Goal: Check status

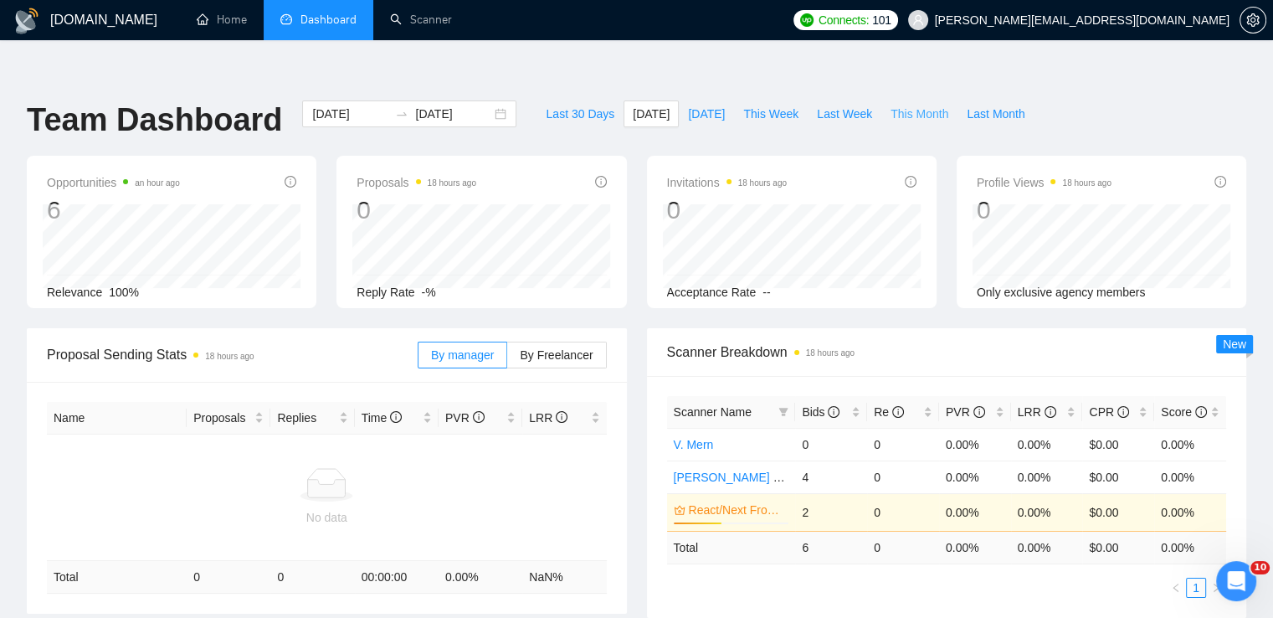
click at [895, 105] on span "This Month" at bounding box center [919, 114] width 58 height 18
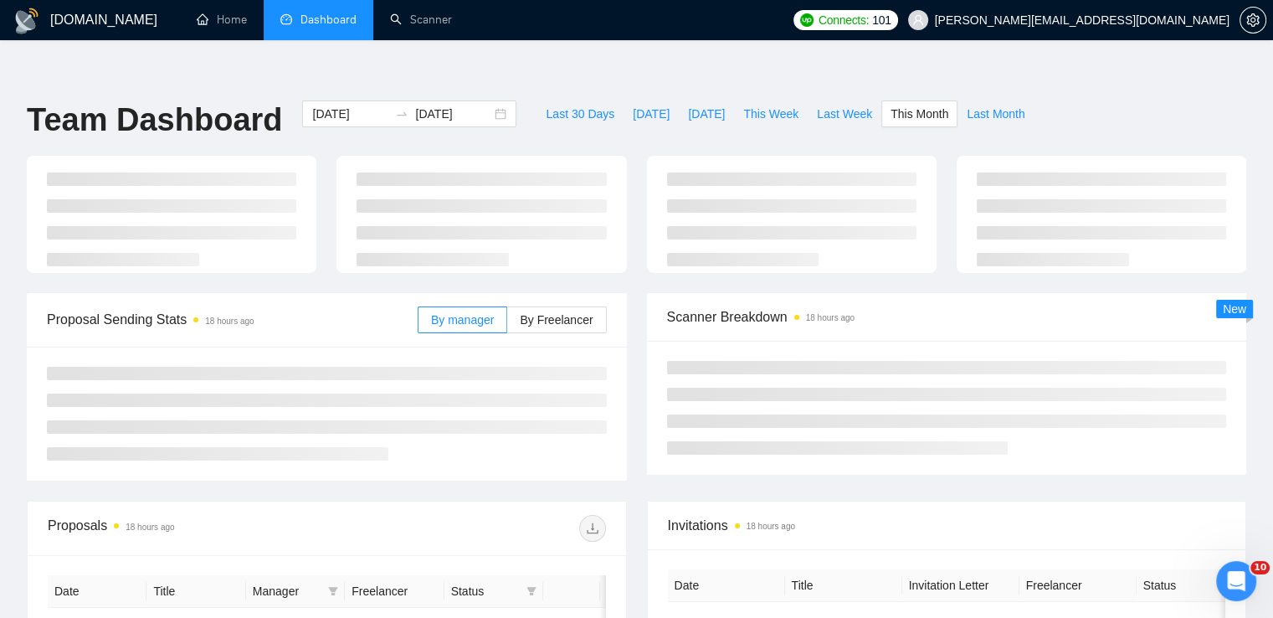
type input "[DATE]"
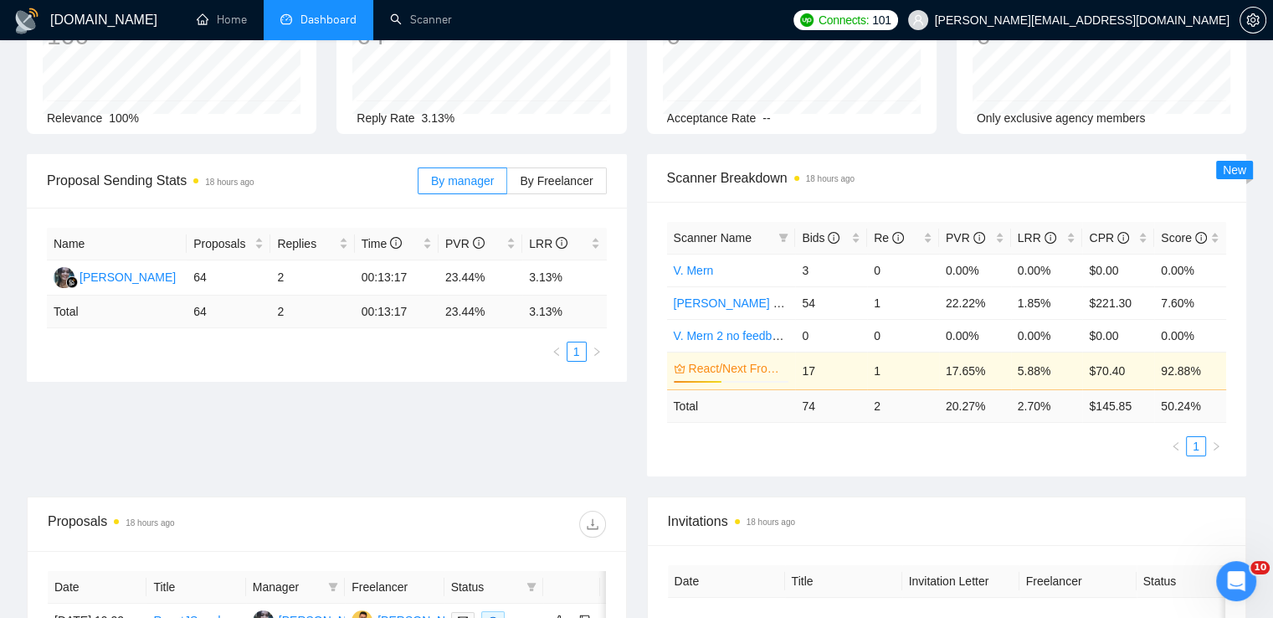
scroll to position [167, 0]
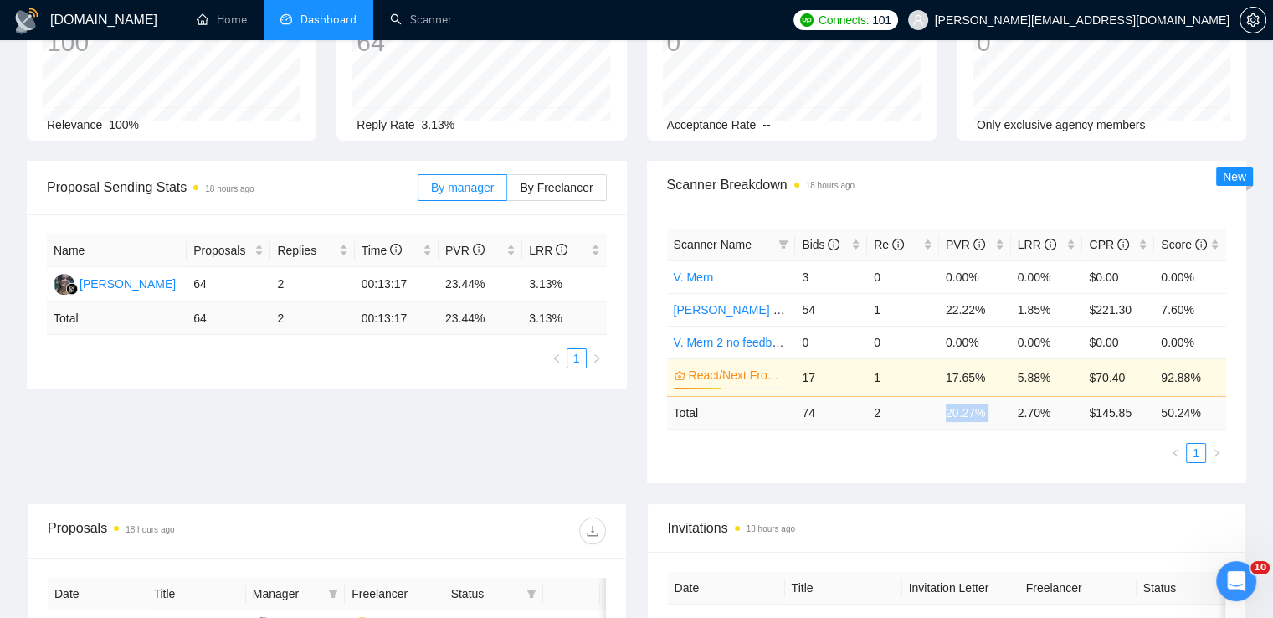
drag, startPoint x: 945, startPoint y: 382, endPoint x: 1018, endPoint y: 394, distance: 74.6
click at [1018, 396] on tr "Total 74 2 20.27 % 2.70 % $ 145.85 50.24 %" at bounding box center [947, 412] width 560 height 33
click at [988, 439] on div "Scanner Name Bids Re PVR LRR CPR Score V. Mern 3 0 0.00% 0.00% $0.00 0.00% MERN…" at bounding box center [947, 345] width 600 height 274
